Goal: Transaction & Acquisition: Purchase product/service

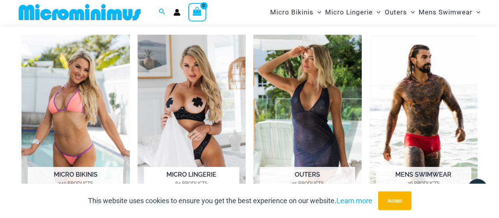
scroll to position [323, 0]
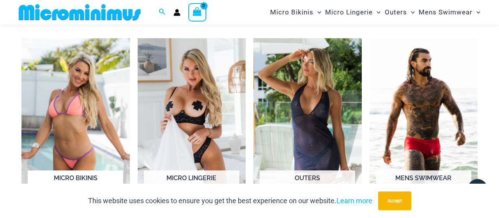
click at [76, 88] on img "Visit product category Micro Bikinis" at bounding box center [75, 122] width 108 height 168
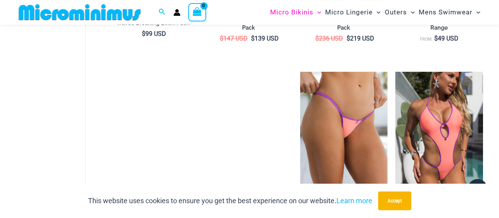
scroll to position [845, 0]
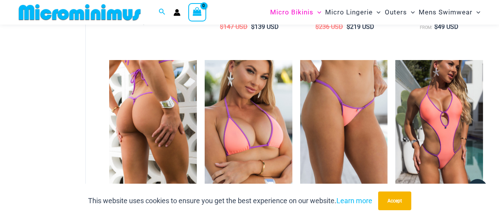
click at [157, 93] on img at bounding box center [153, 125] width 88 height 131
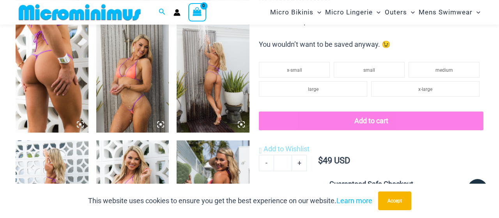
scroll to position [400, 0]
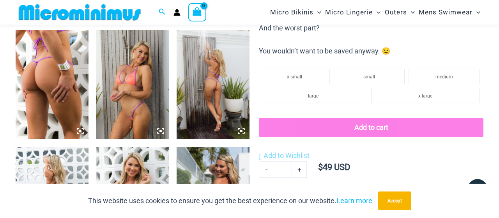
click at [143, 93] on img at bounding box center [132, 84] width 73 height 109
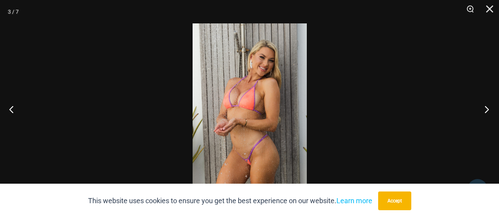
click at [487, 112] on button "Next" at bounding box center [484, 109] width 29 height 39
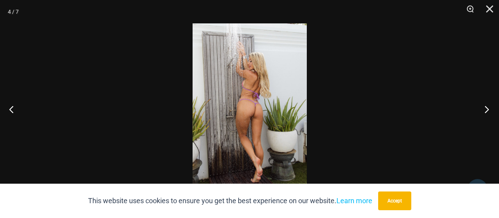
click at [487, 112] on button "Next" at bounding box center [484, 109] width 29 height 39
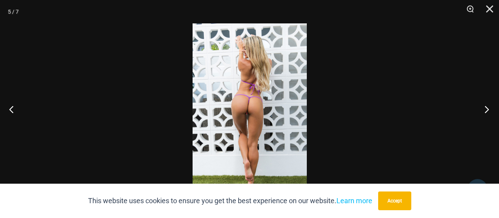
click at [486, 112] on button "Next" at bounding box center [484, 109] width 29 height 39
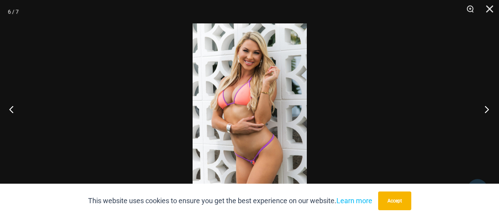
click at [485, 114] on button "Next" at bounding box center [484, 109] width 29 height 39
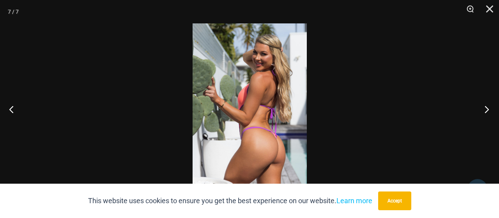
click at [485, 114] on button "Next" at bounding box center [484, 109] width 29 height 39
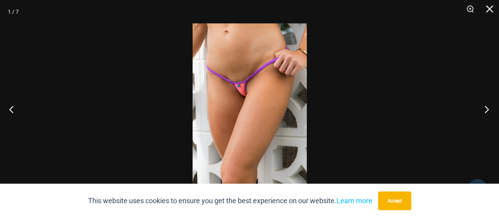
click at [487, 111] on button "Next" at bounding box center [484, 109] width 29 height 39
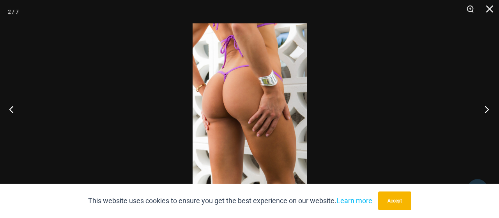
click at [487, 111] on button "Next" at bounding box center [484, 109] width 29 height 39
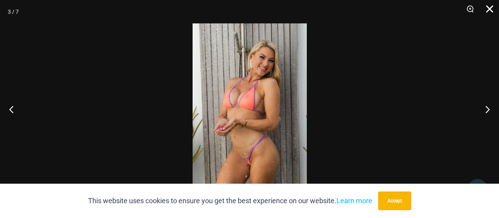
click at [491, 9] on button "Close" at bounding box center [488, 11] width 20 height 23
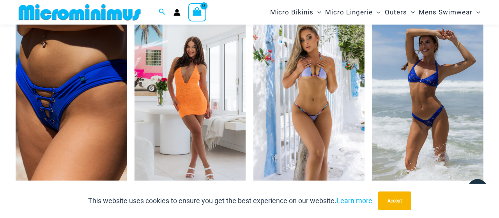
scroll to position [1414, 0]
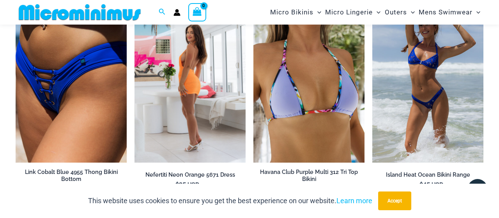
click at [195, 80] on img at bounding box center [190, 79] width 111 height 167
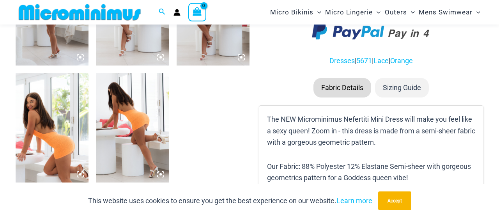
scroll to position [480, 0]
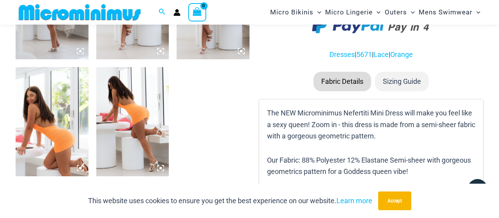
click at [139, 117] on img at bounding box center [132, 121] width 73 height 109
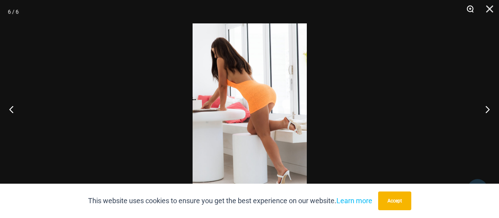
click at [471, 10] on button "Zoom" at bounding box center [468, 11] width 20 height 23
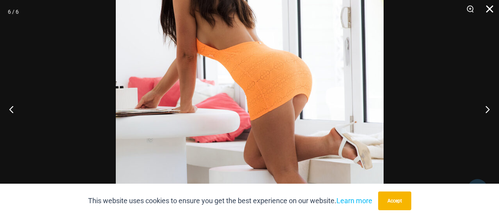
click at [490, 7] on button "Close" at bounding box center [488, 11] width 20 height 23
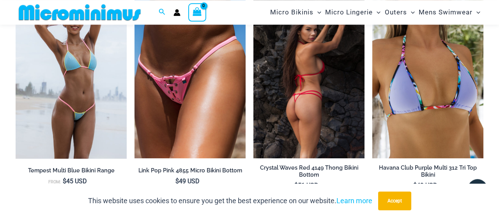
scroll to position [967, 0]
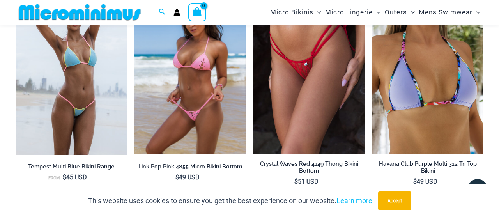
click at [208, 81] on img at bounding box center [190, 71] width 111 height 167
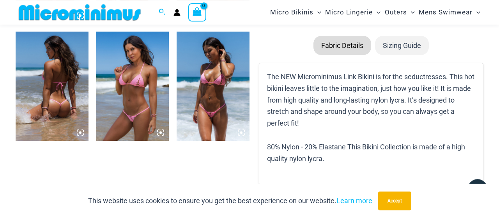
scroll to position [520, 0]
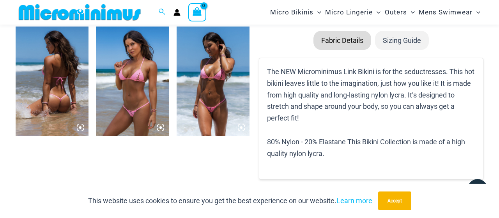
click at [137, 79] on img at bounding box center [132, 81] width 73 height 109
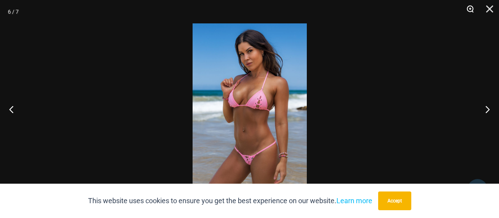
click at [470, 9] on button "Zoom" at bounding box center [468, 11] width 20 height 23
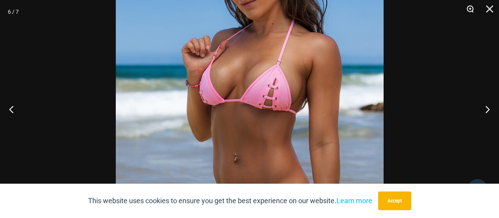
click at [470, 9] on button "Zoom" at bounding box center [468, 11] width 20 height 23
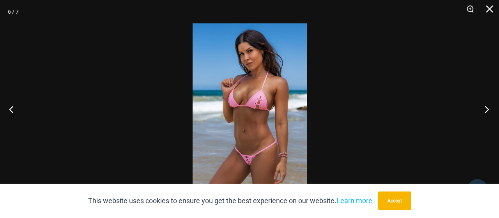
click at [488, 112] on button "Next" at bounding box center [484, 109] width 29 height 39
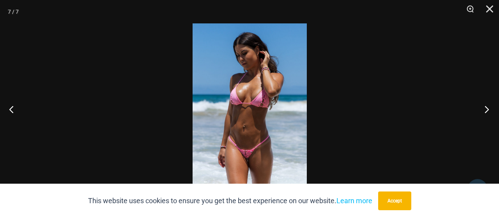
click at [488, 112] on button "Next" at bounding box center [484, 109] width 29 height 39
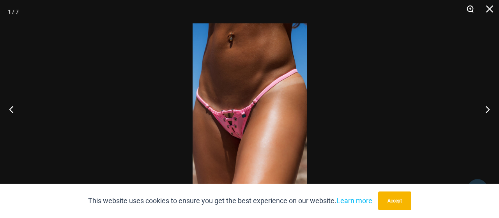
click at [470, 9] on button "Zoom" at bounding box center [468, 11] width 20 height 23
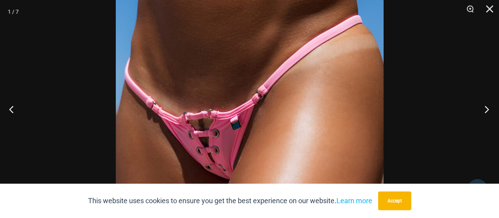
click at [487, 110] on button "Next" at bounding box center [484, 109] width 29 height 39
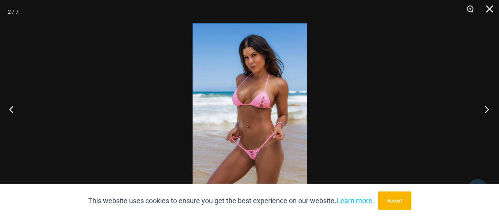
click at [487, 110] on button "Next" at bounding box center [484, 109] width 29 height 39
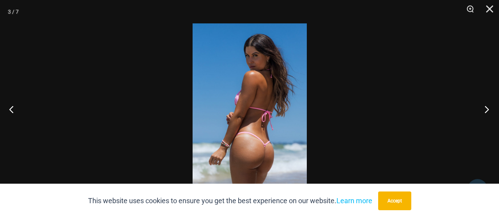
click at [487, 110] on button "Next" at bounding box center [484, 109] width 29 height 39
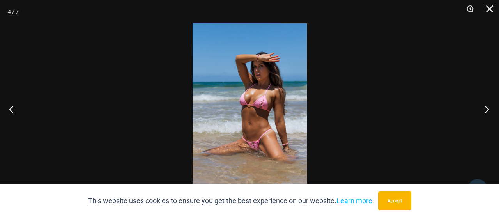
click at [487, 110] on button "Next" at bounding box center [484, 109] width 29 height 39
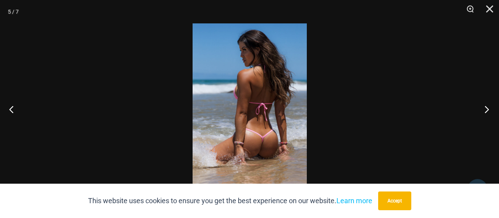
click at [487, 110] on button "Next" at bounding box center [484, 109] width 29 height 39
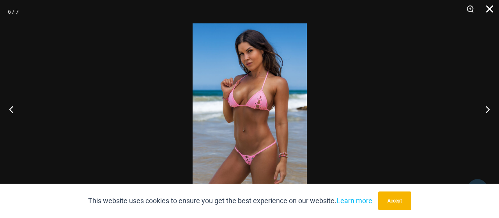
click at [492, 9] on button "Close" at bounding box center [488, 11] width 20 height 23
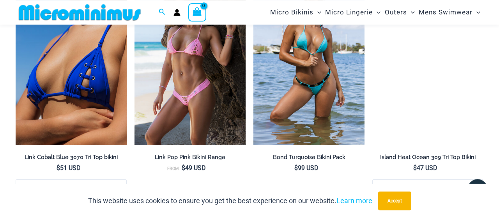
scroll to position [2427, 0]
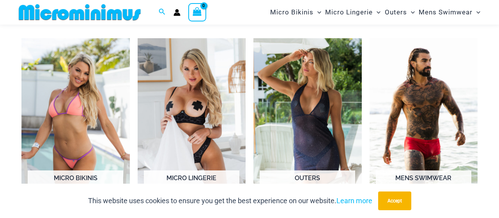
scroll to position [323, 0]
